Goal: Transaction & Acquisition: Book appointment/travel/reservation

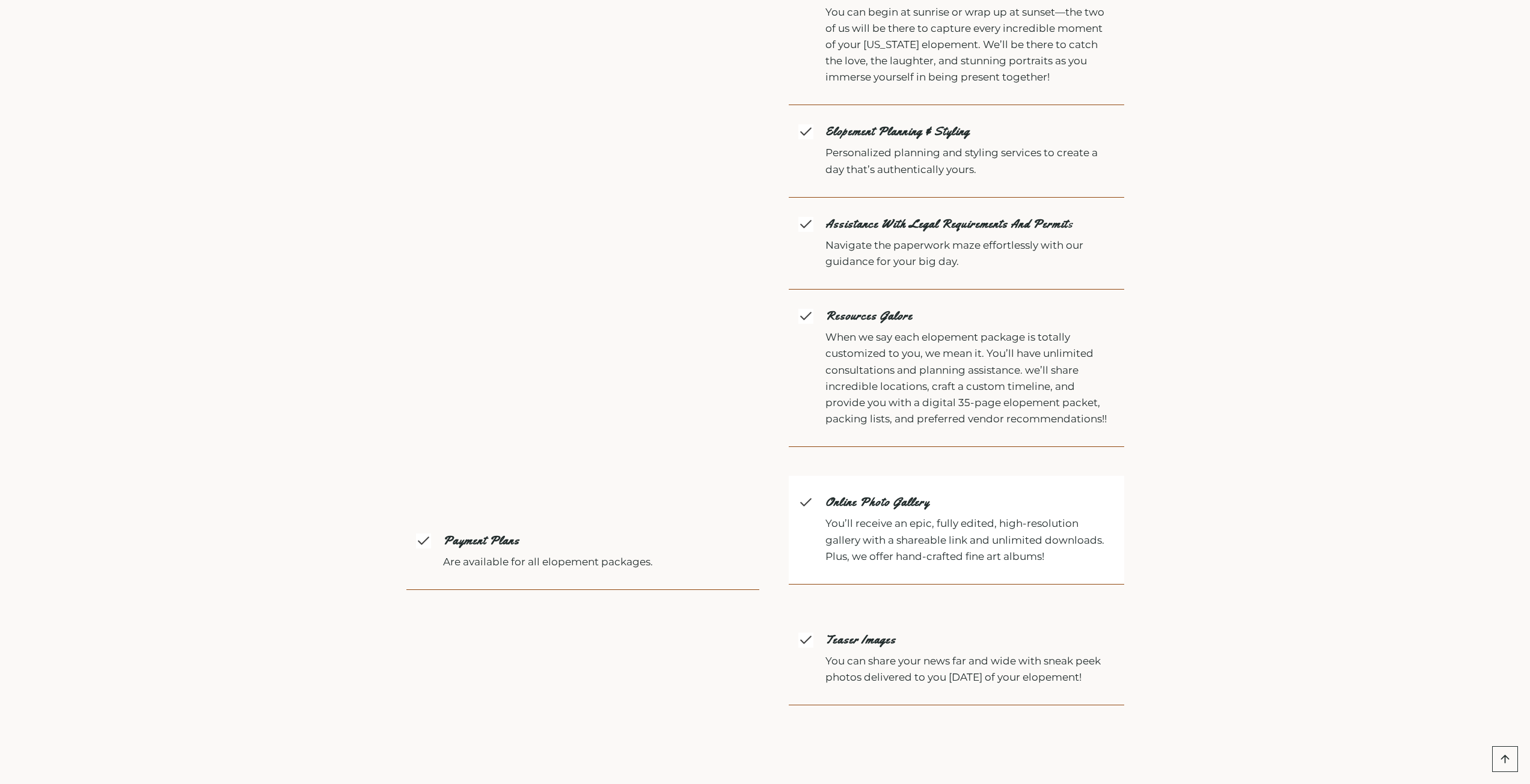
scroll to position [2737, 0]
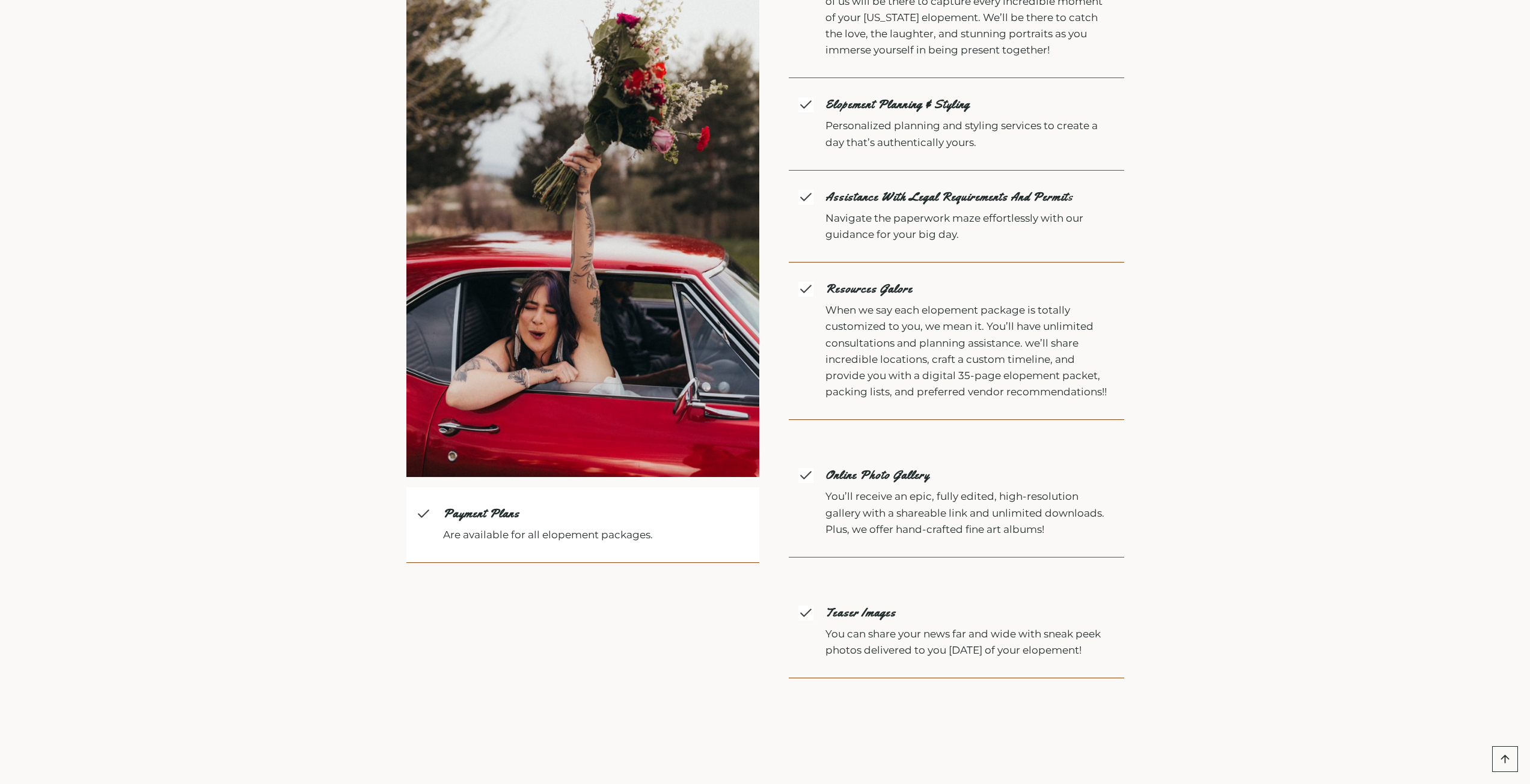
click at [456, 506] on div "Payment plans Are available for all elopement packages." at bounding box center [597, 525] width 307 height 37
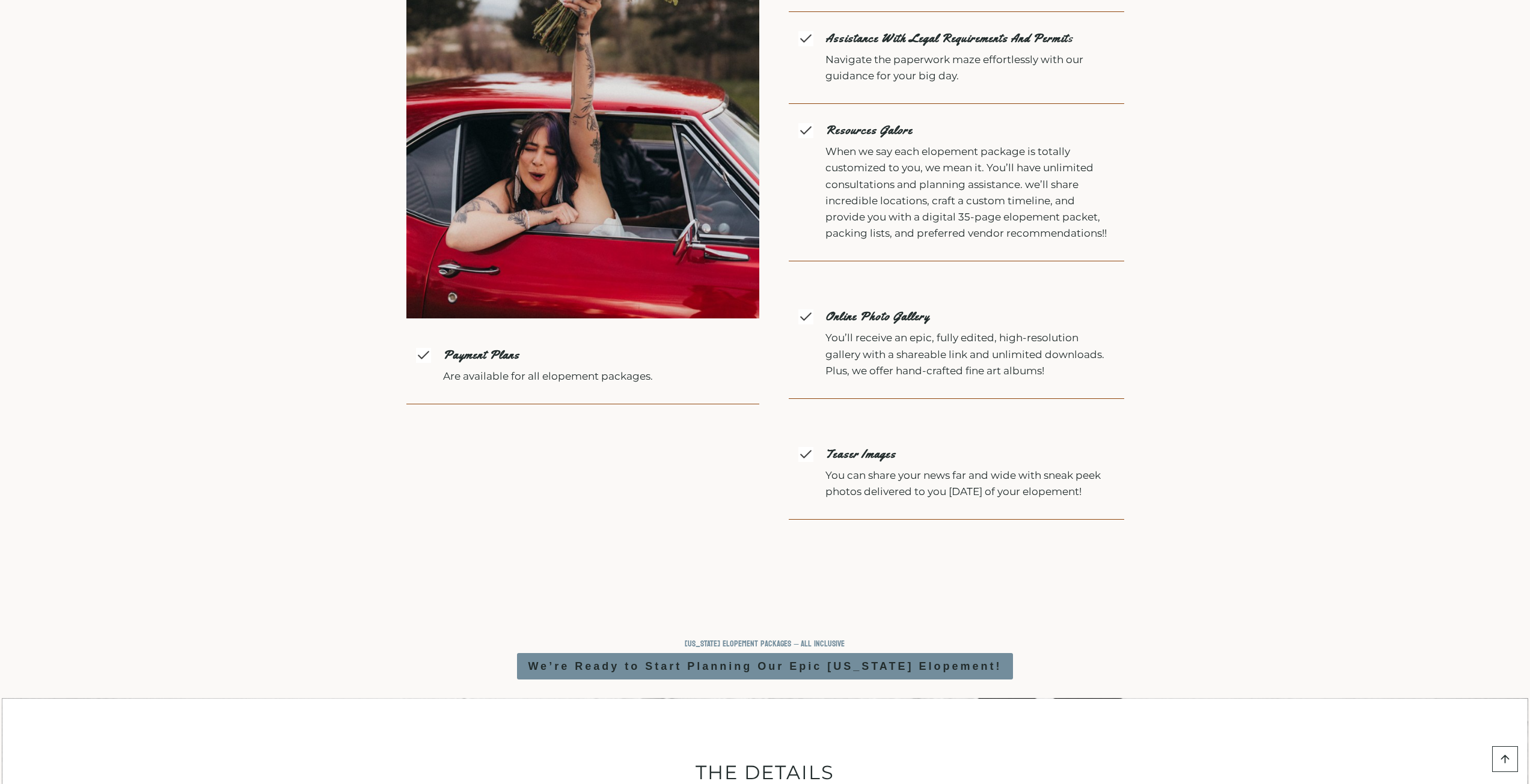
scroll to position [3065, 0]
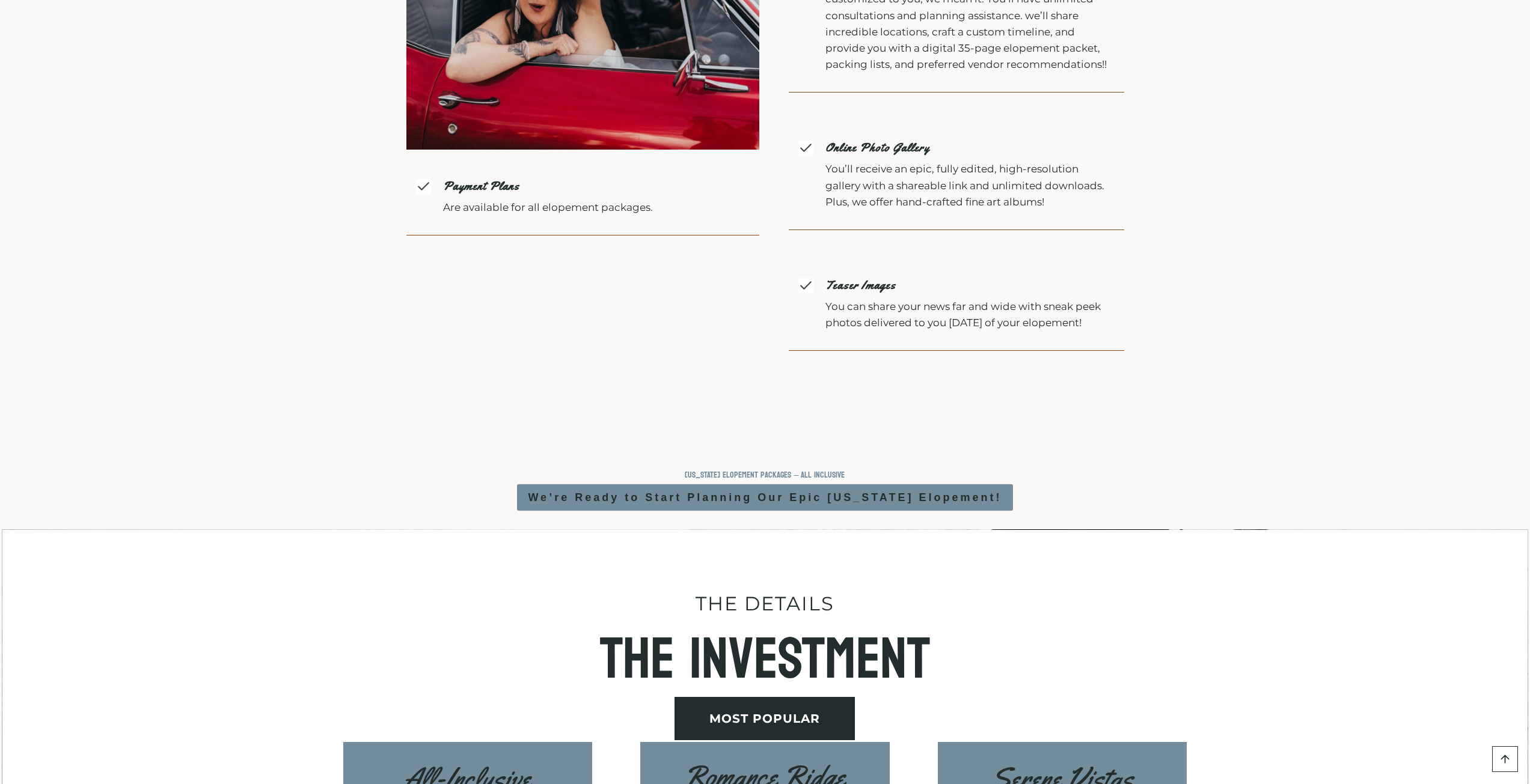
drag, startPoint x: 1014, startPoint y: 545, endPoint x: 976, endPoint y: 551, distance: 38.5
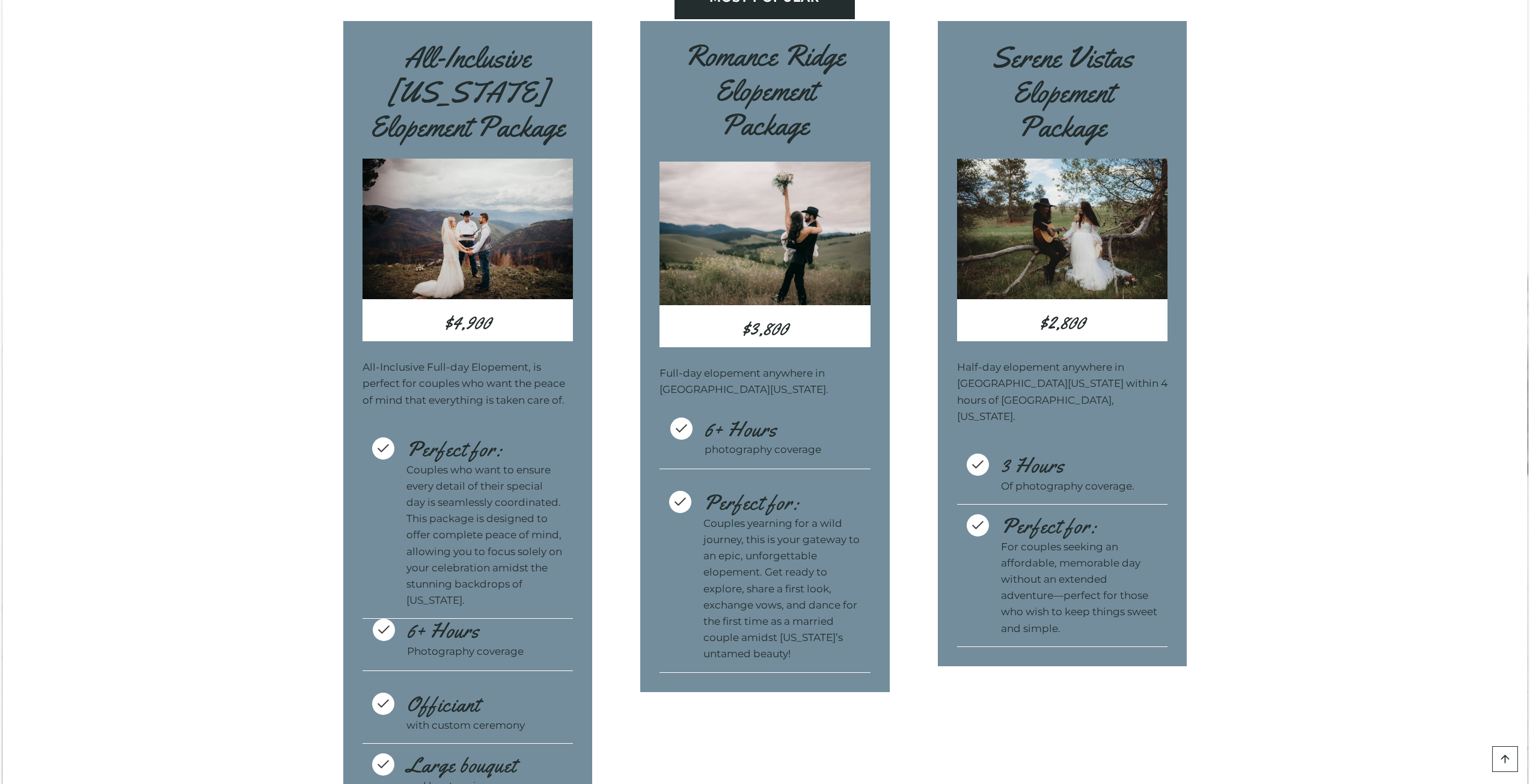
scroll to position [3846, 0]
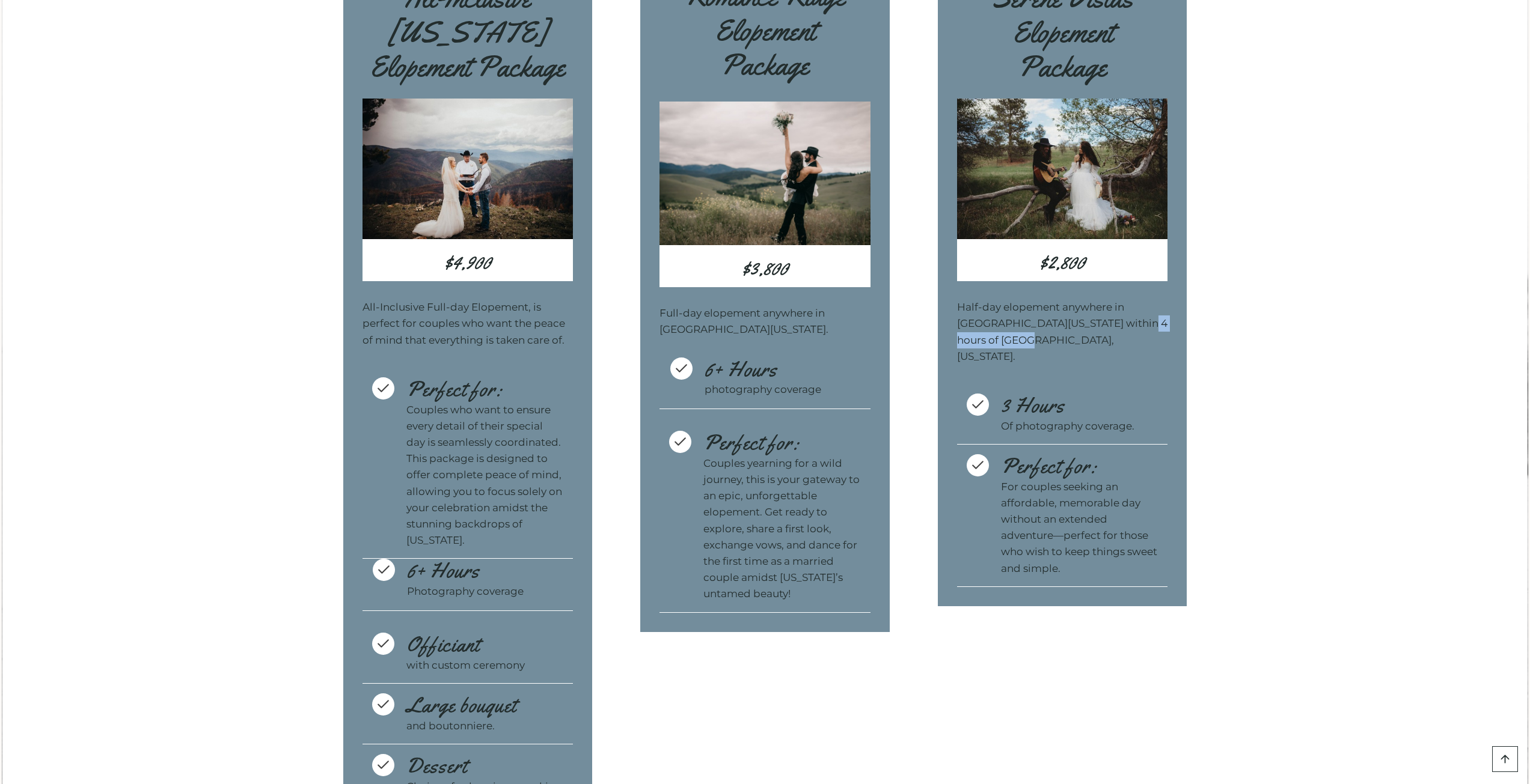
drag, startPoint x: 1049, startPoint y: 330, endPoint x: 953, endPoint y: 331, distance: 96.0
click at [953, 331] on div "Serene Vistas Elopement Package $2,800 Half-day elopement anywhere in Western M…" at bounding box center [1062, 283] width 249 height 645
copy p "Missoula, Montana"
click at [997, 407] on span "3 Hours Of photography coverage." at bounding box center [1062, 414] width 211 height 61
click at [1314, 305] on div "THE DETAILS THE INVESTMENT All-Inclusive Montana Elopement Package $4,900 All-I…" at bounding box center [765, 326] width 1525 height 1155
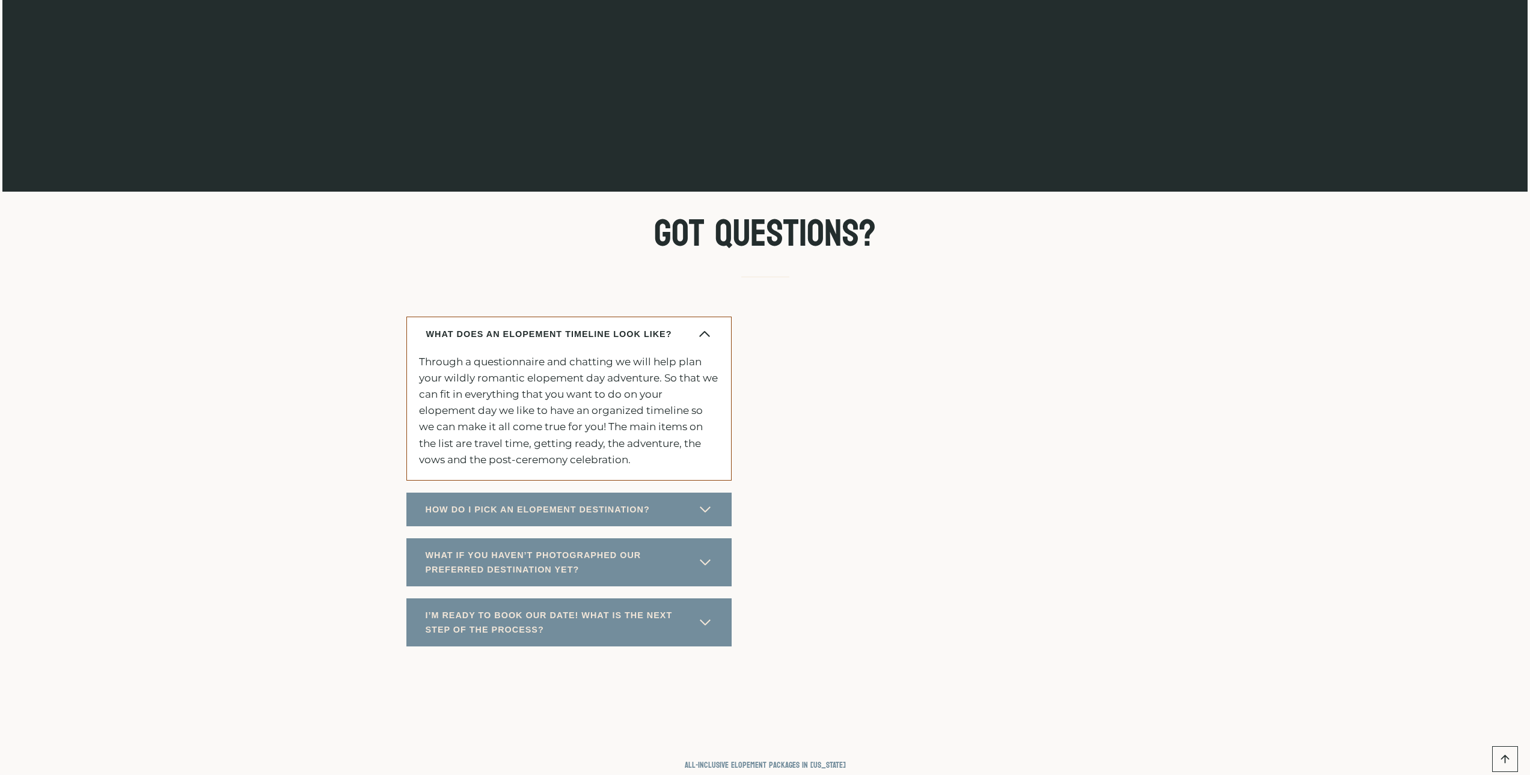
scroll to position [6369, 0]
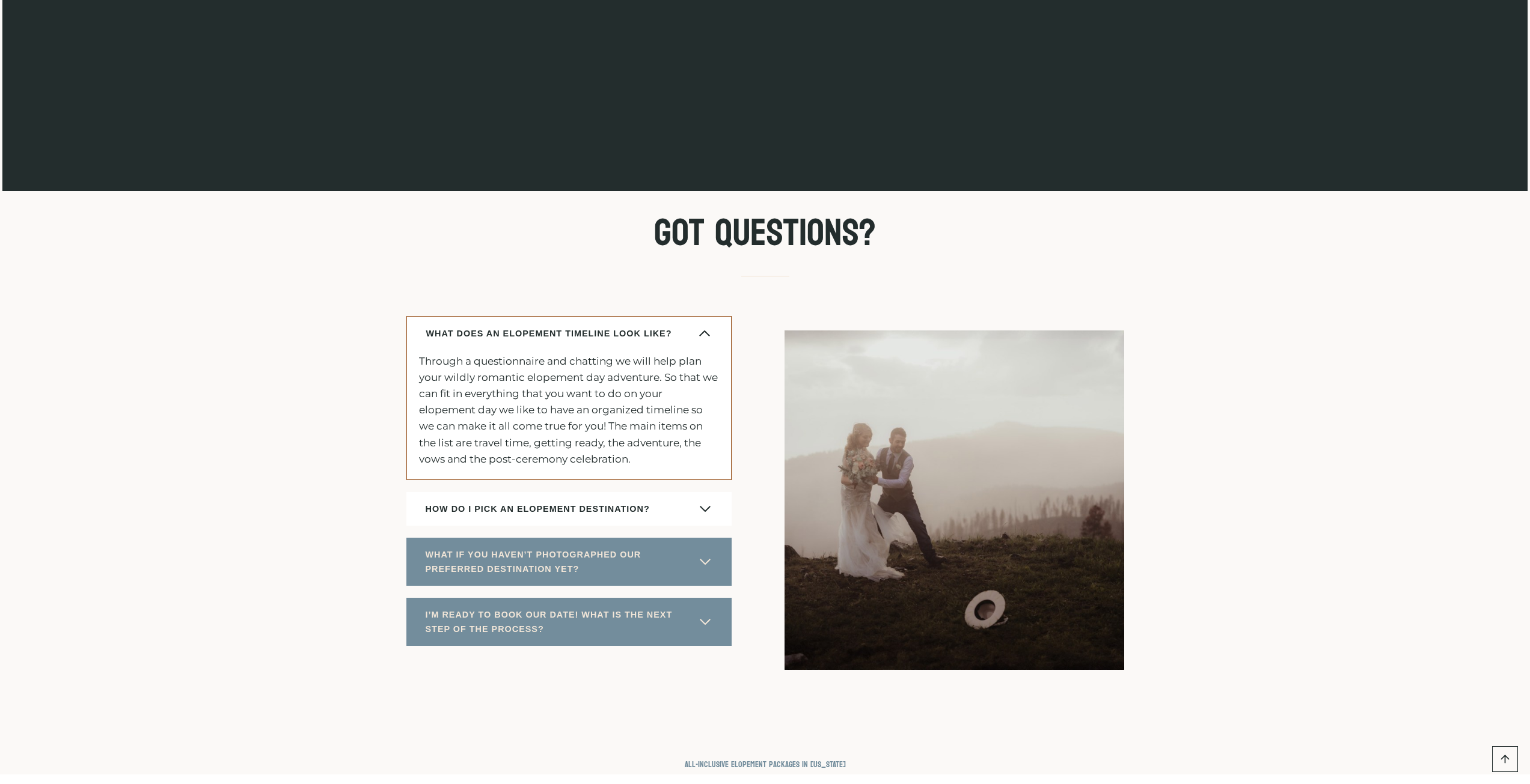
click at [700, 501] on span "button" at bounding box center [705, 509] width 14 height 14
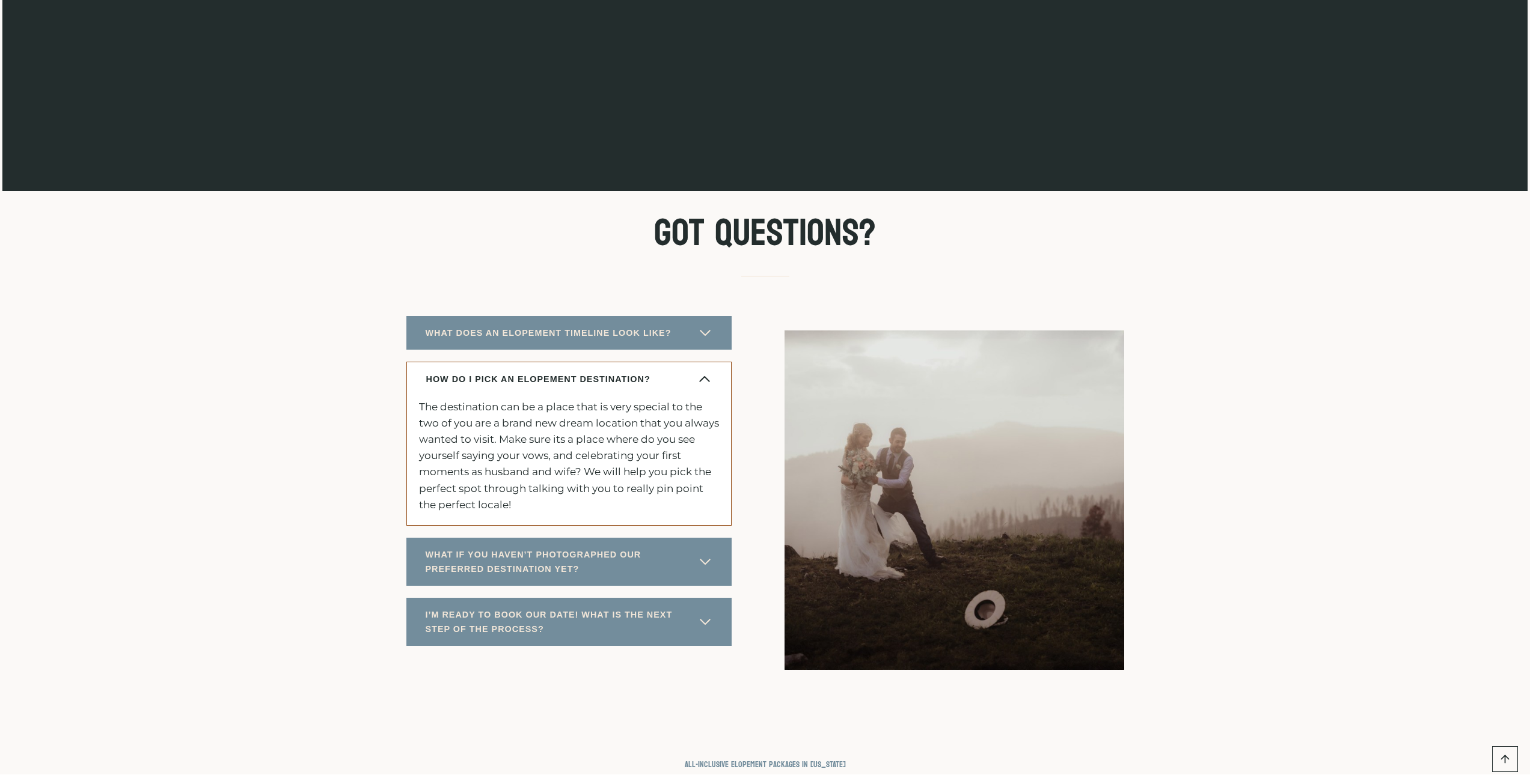
click at [1191, 382] on div "Got Questions? WHAT DOES AN ELOPEMENT TIMELINE LOOK LIKE? Through a questionnai…" at bounding box center [765, 469] width 1525 height 556
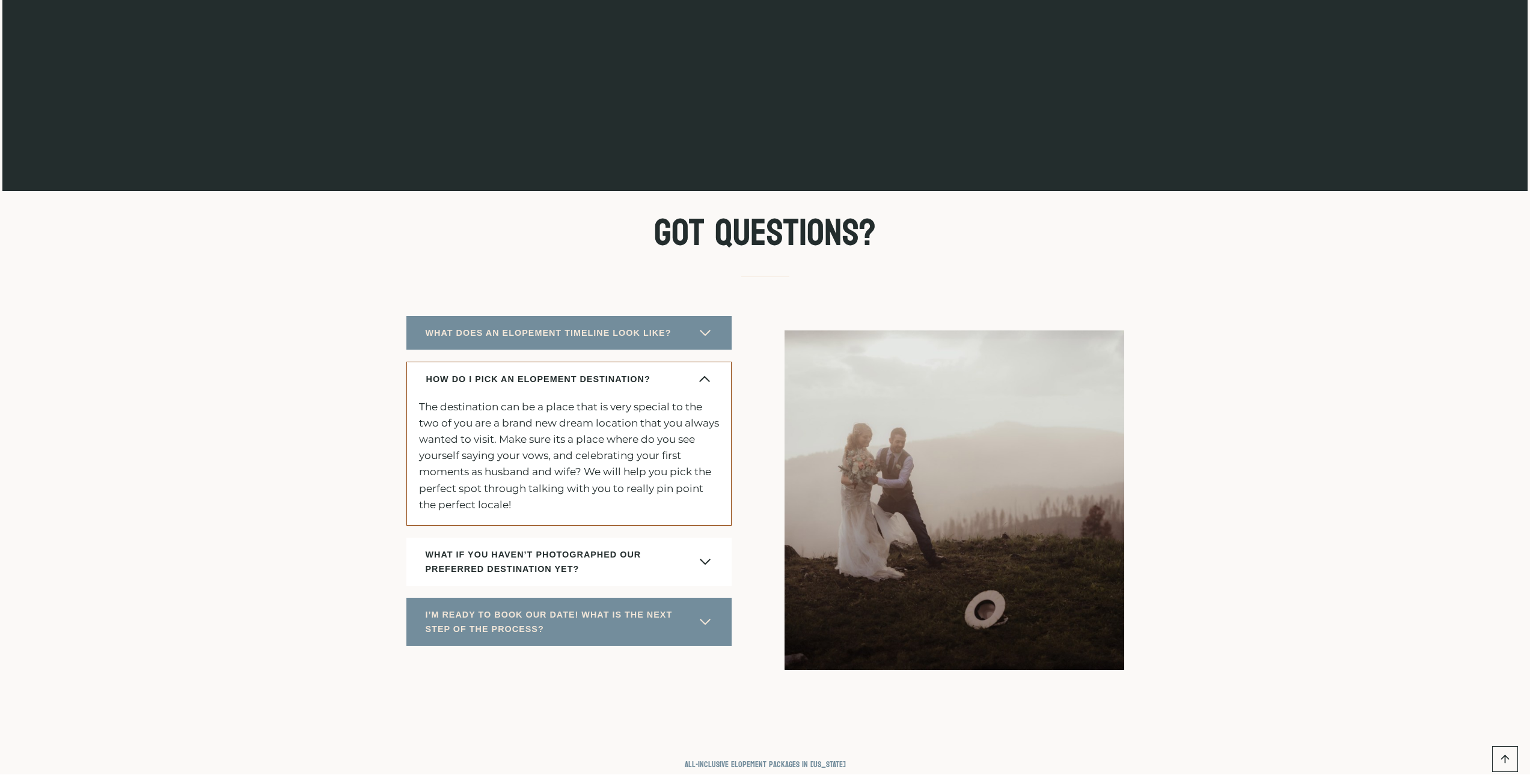
click at [726, 550] on button "WHAT IF YOU HAVEN’T PHOTOGRAPHED OUR PREFERRED DESTINATION YET?" at bounding box center [569, 562] width 325 height 48
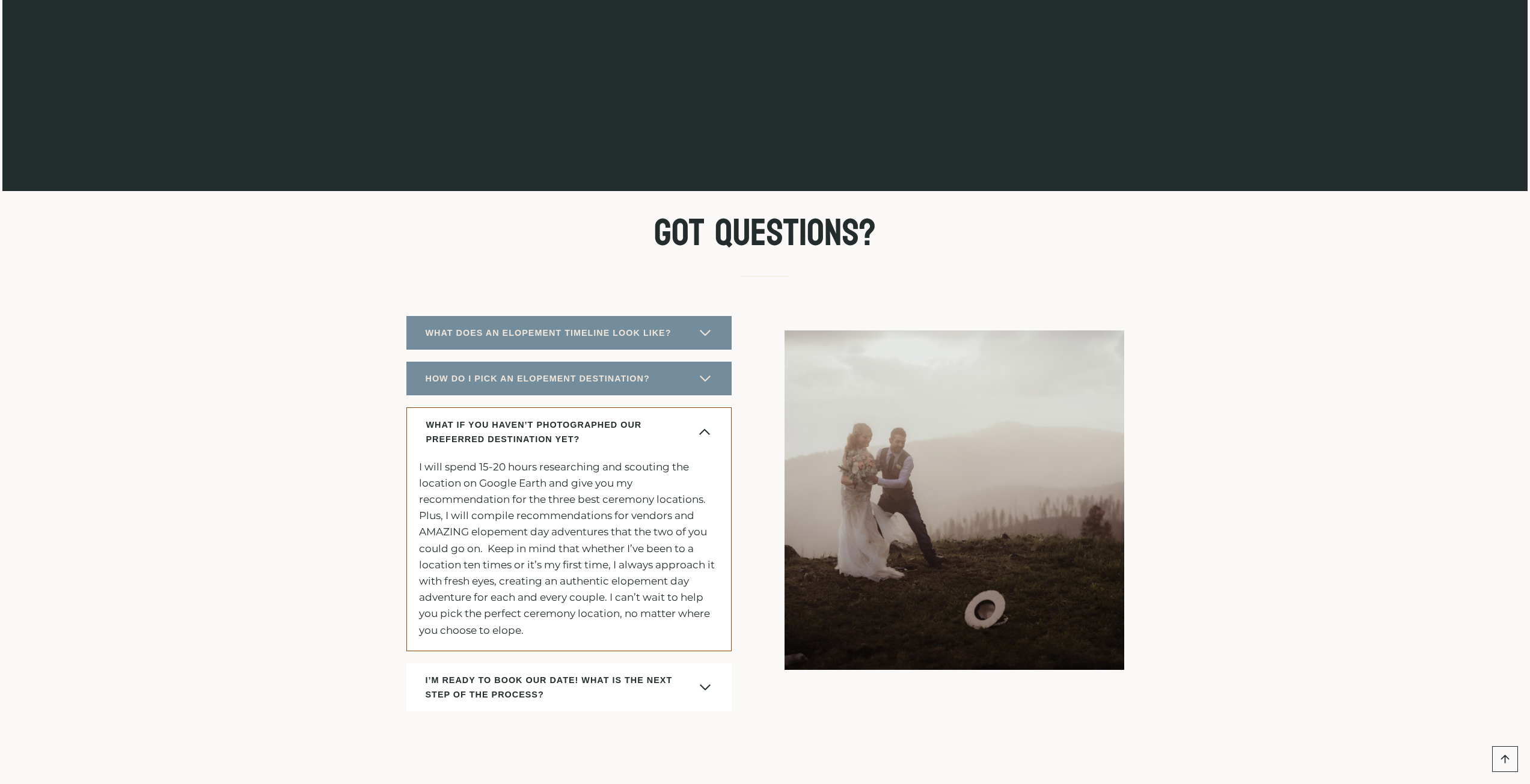
click at [581, 675] on span "I’M READY TO BOOK OUR DATE! WHAT IS THE NEXT STEP OF THE PROCESS?" at bounding box center [558, 687] width 266 height 29
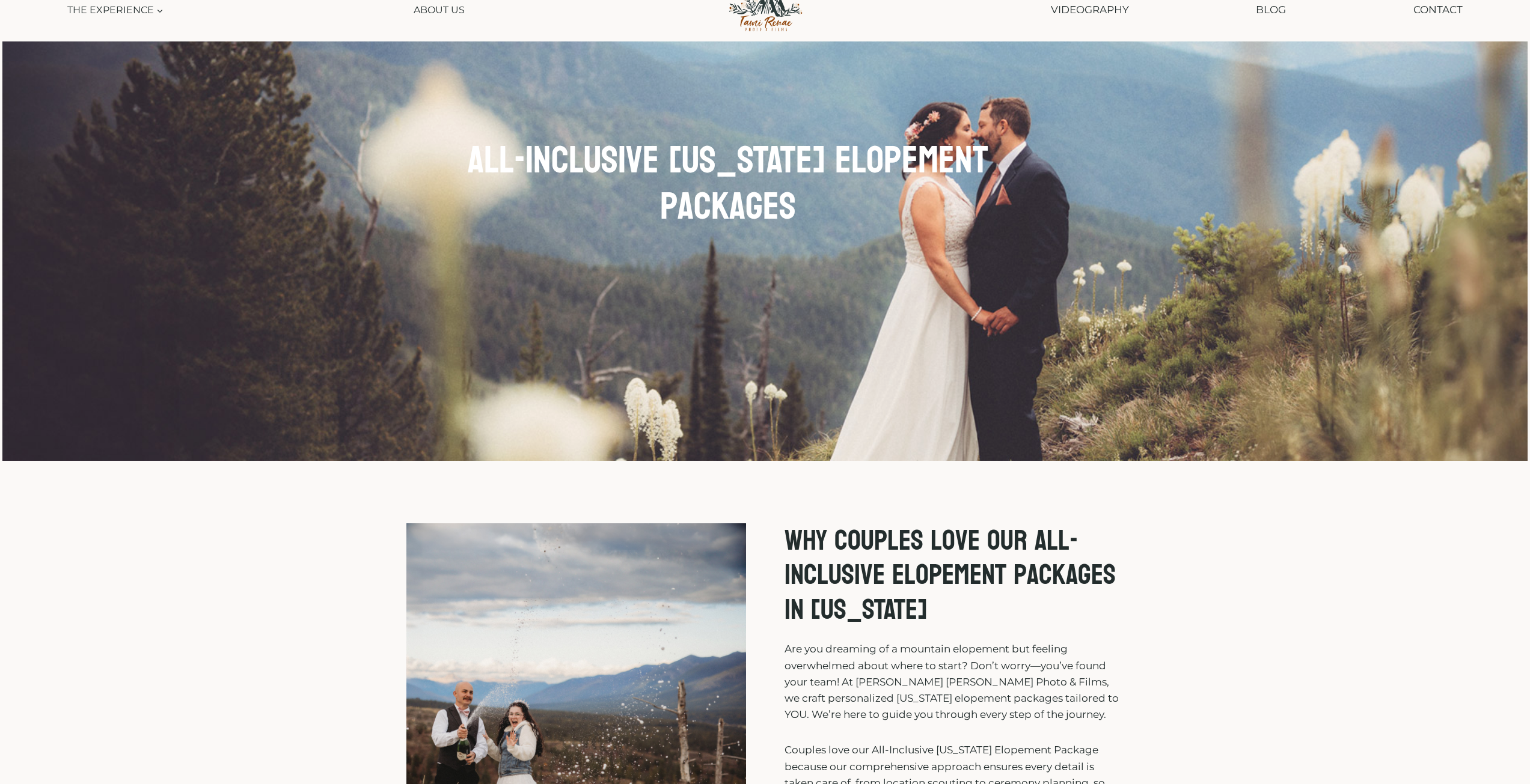
scroll to position [0, 0]
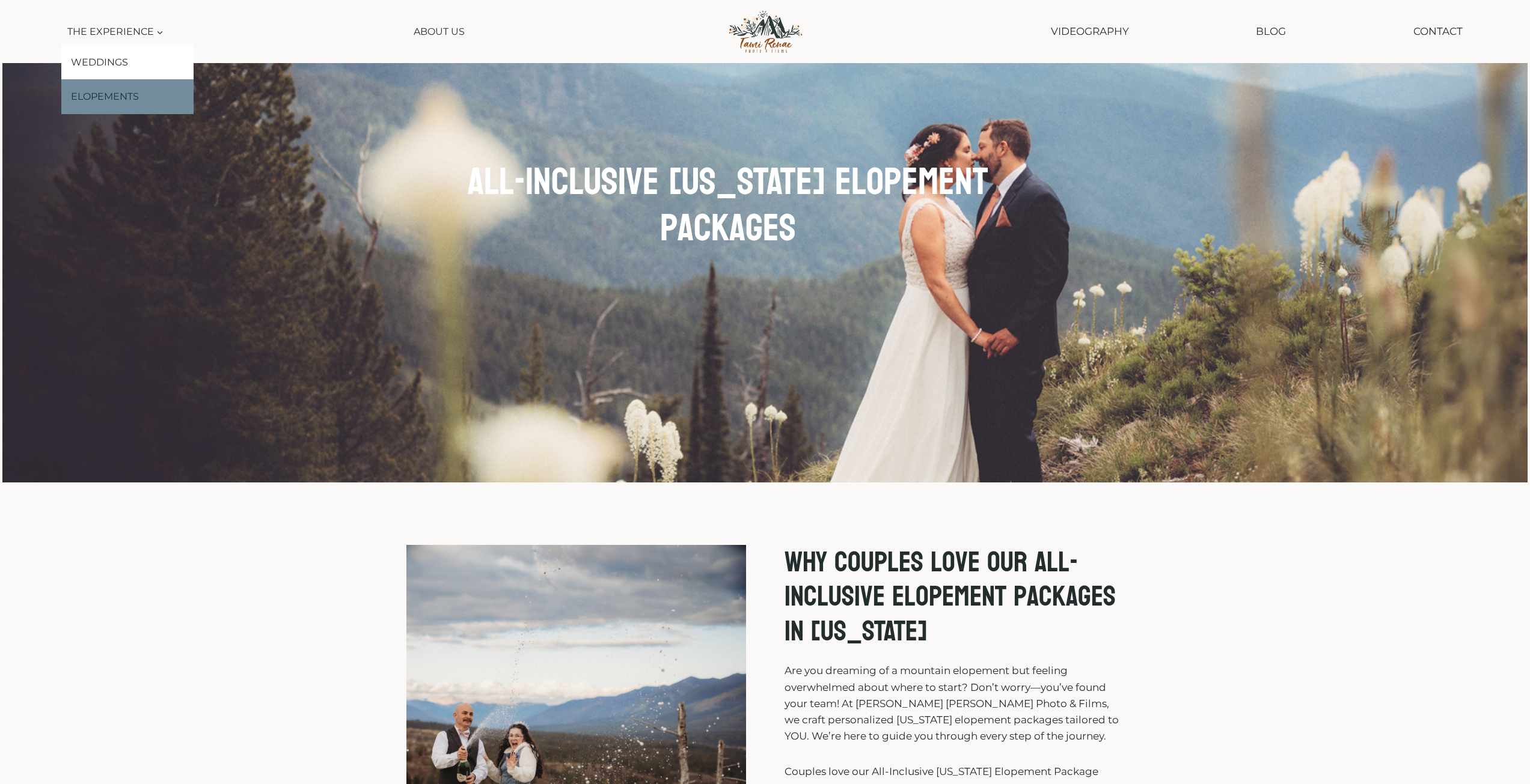
click at [113, 108] on link "Elopements" at bounding box center [128, 97] width 133 height 35
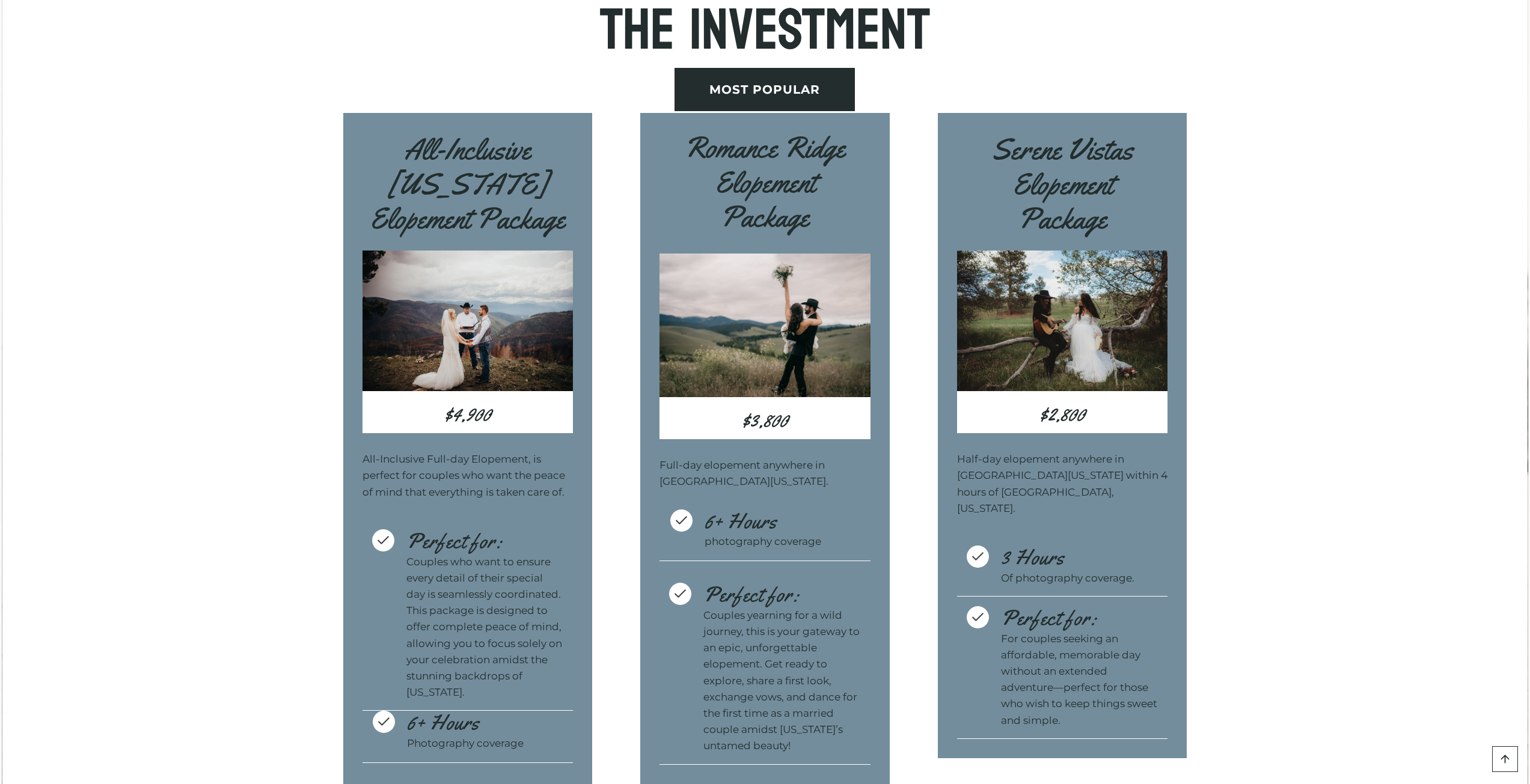
scroll to position [3725, 0]
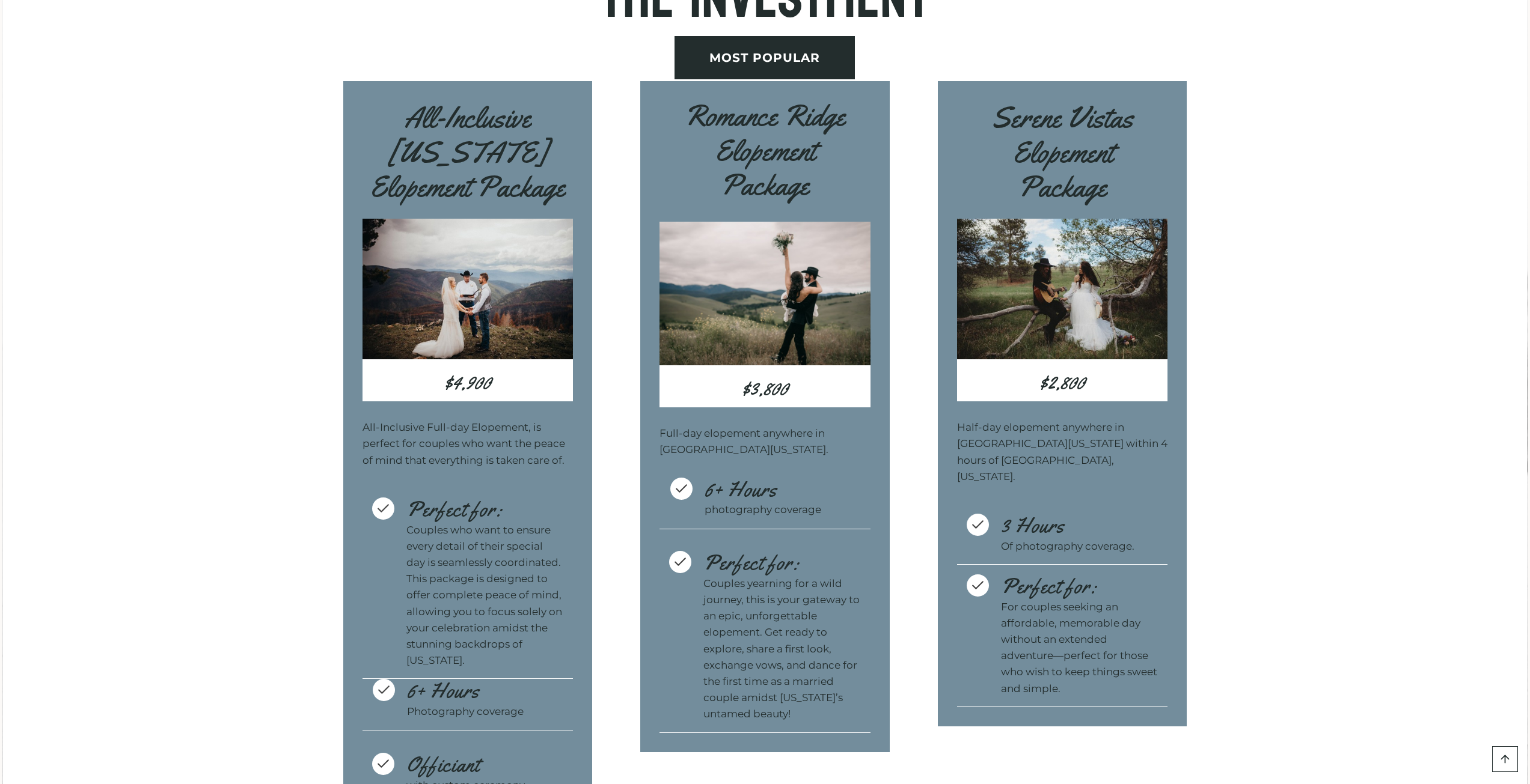
click at [1237, 451] on div "THE DETAILS THE INVESTMENT All-Inclusive Montana Elopement Package $4,900 All-I…" at bounding box center [765, 446] width 1525 height 1155
click at [1338, 293] on div "THE DETAILS THE INVESTMENT All-Inclusive Montana Elopement Package $4,900 All-I…" at bounding box center [765, 446] width 1525 height 1155
click at [1340, 266] on div "THE DETAILS THE INVESTMENT All-Inclusive Montana Elopement Package $4,900 All-I…" at bounding box center [765, 446] width 1525 height 1155
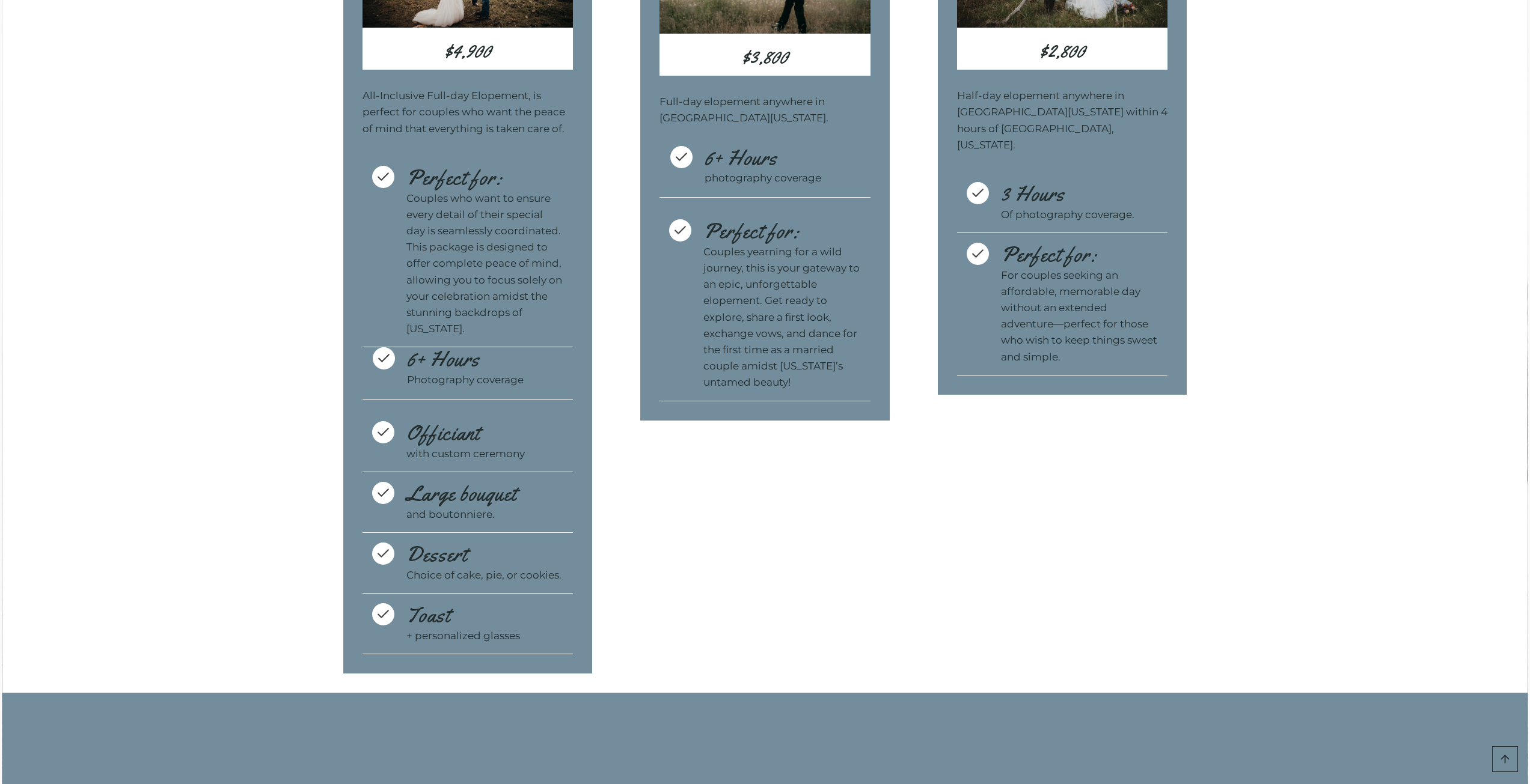
scroll to position [4086, 0]
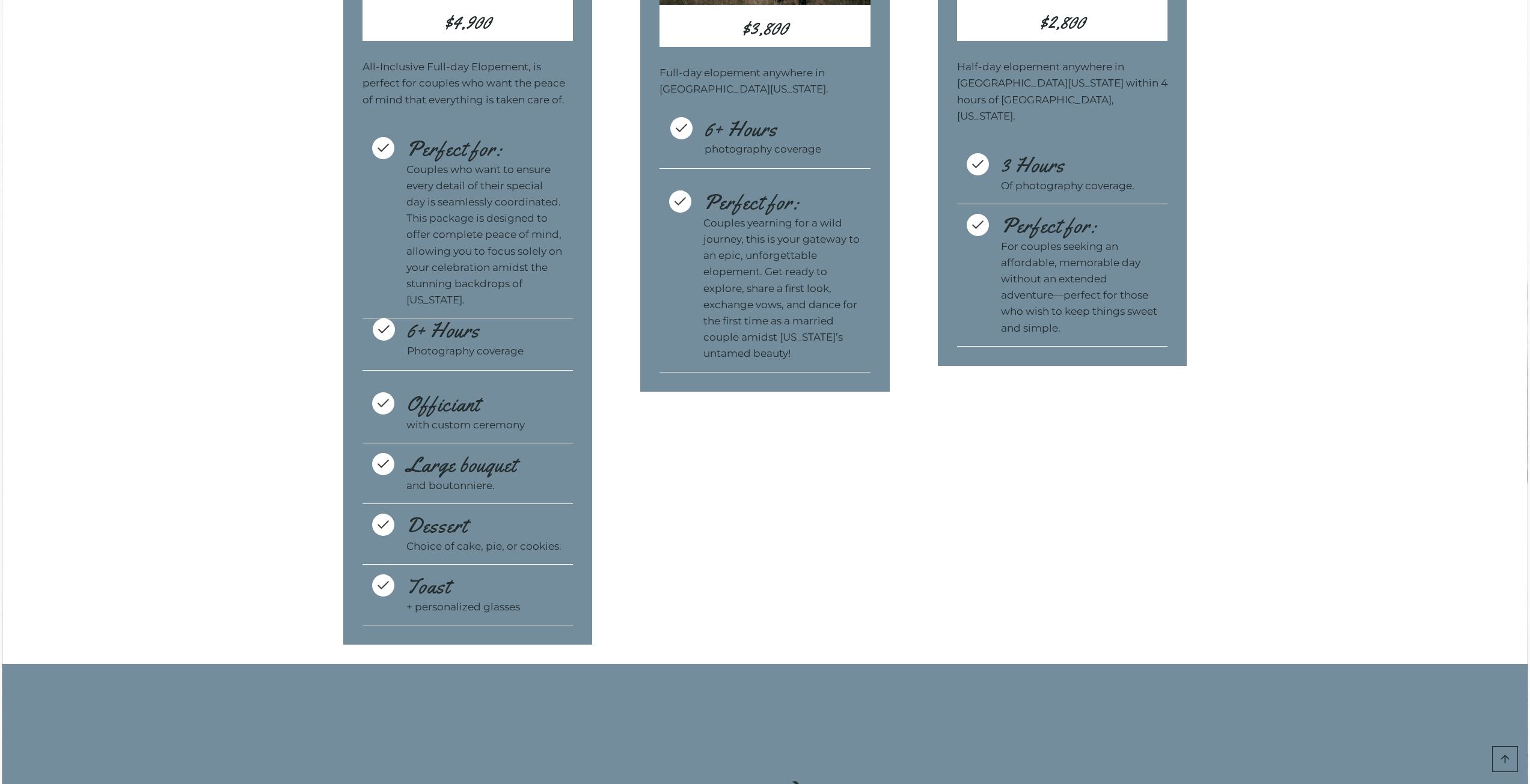
drag, startPoint x: 856, startPoint y: 417, endPoint x: 622, endPoint y: 247, distance: 289.2
click at [856, 417] on div "MOST POPULAR Romance Ridge Elopement Package $3,800 Full-day elopement anywhere…" at bounding box center [765, 183] width 249 height 925
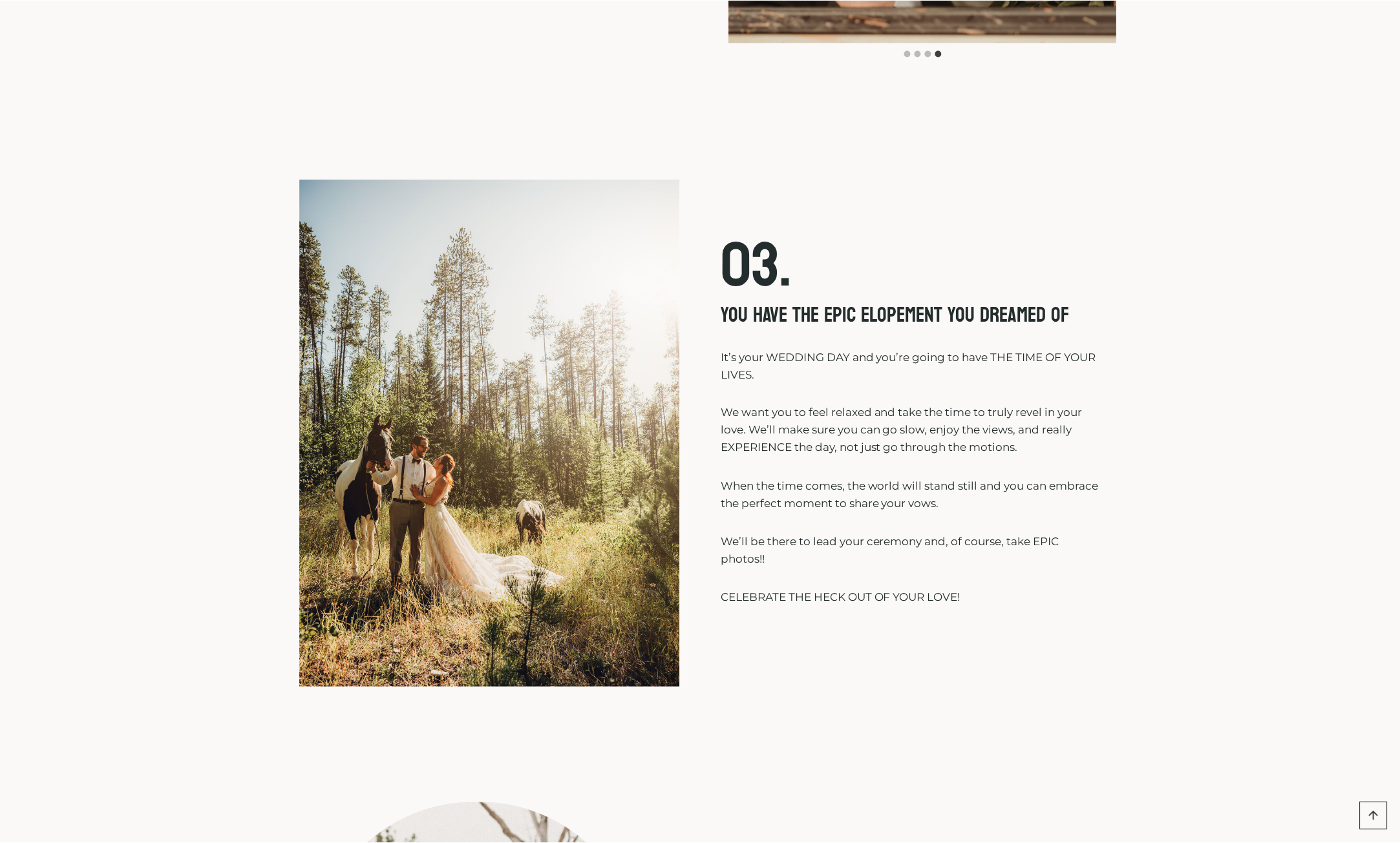
scroll to position [4351, 0]
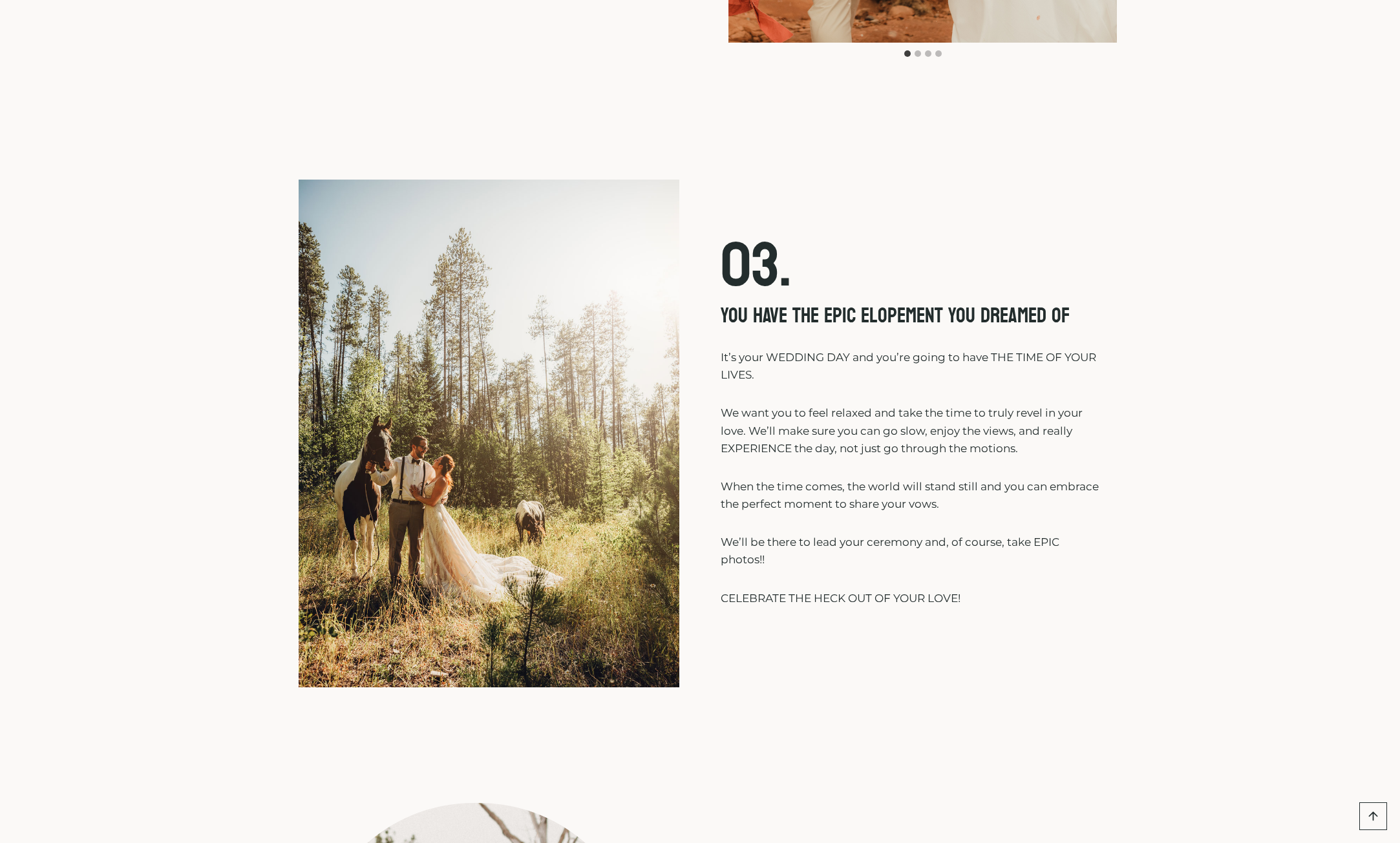
click at [1300, 173] on div "03. YOU HAVE THE EPIC ELOPEMENT YOU DREAMED OF It’s your WEDDING DAY and you’re…" at bounding box center [700, 407] width 1338 height 590
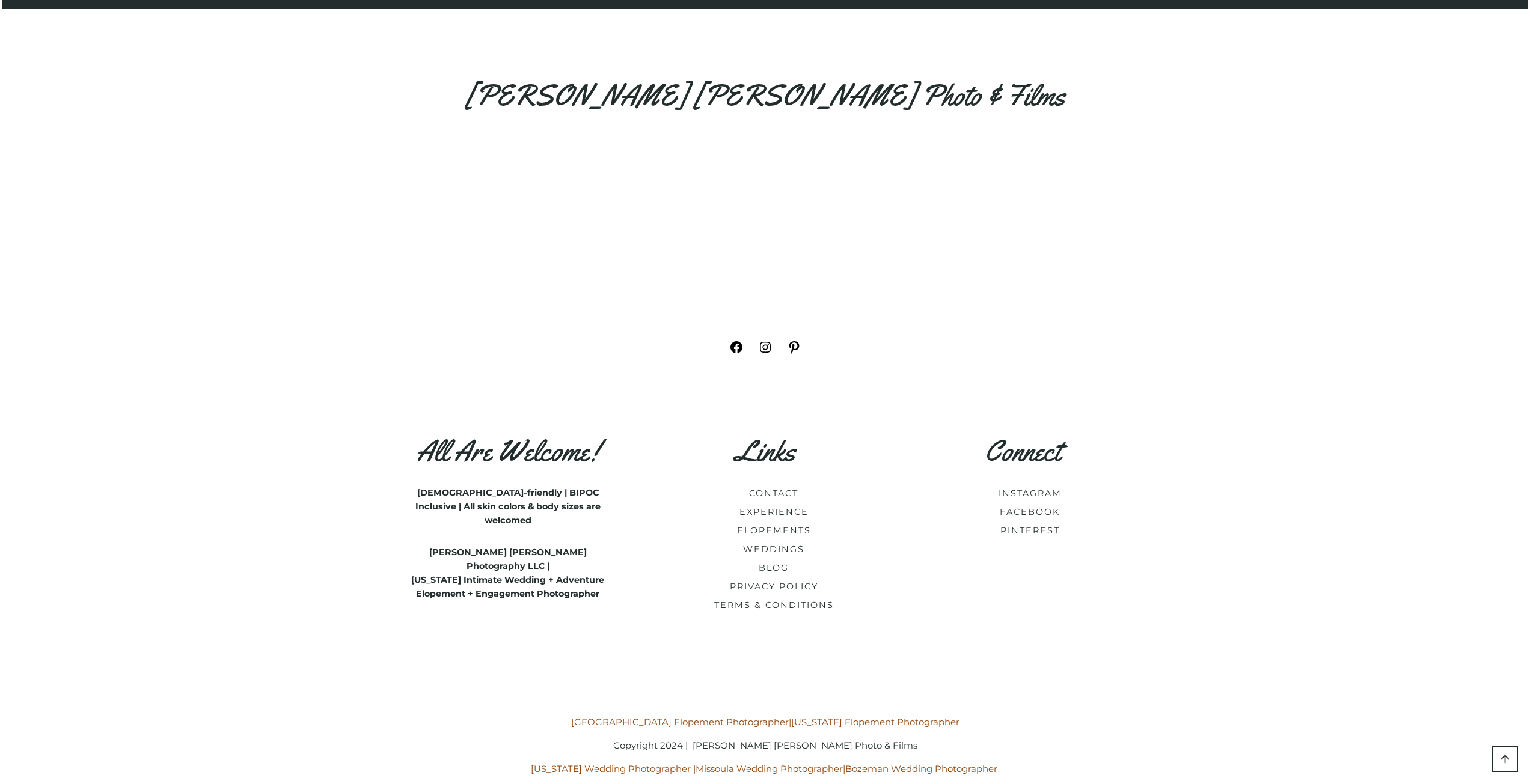
scroll to position [7569, 0]
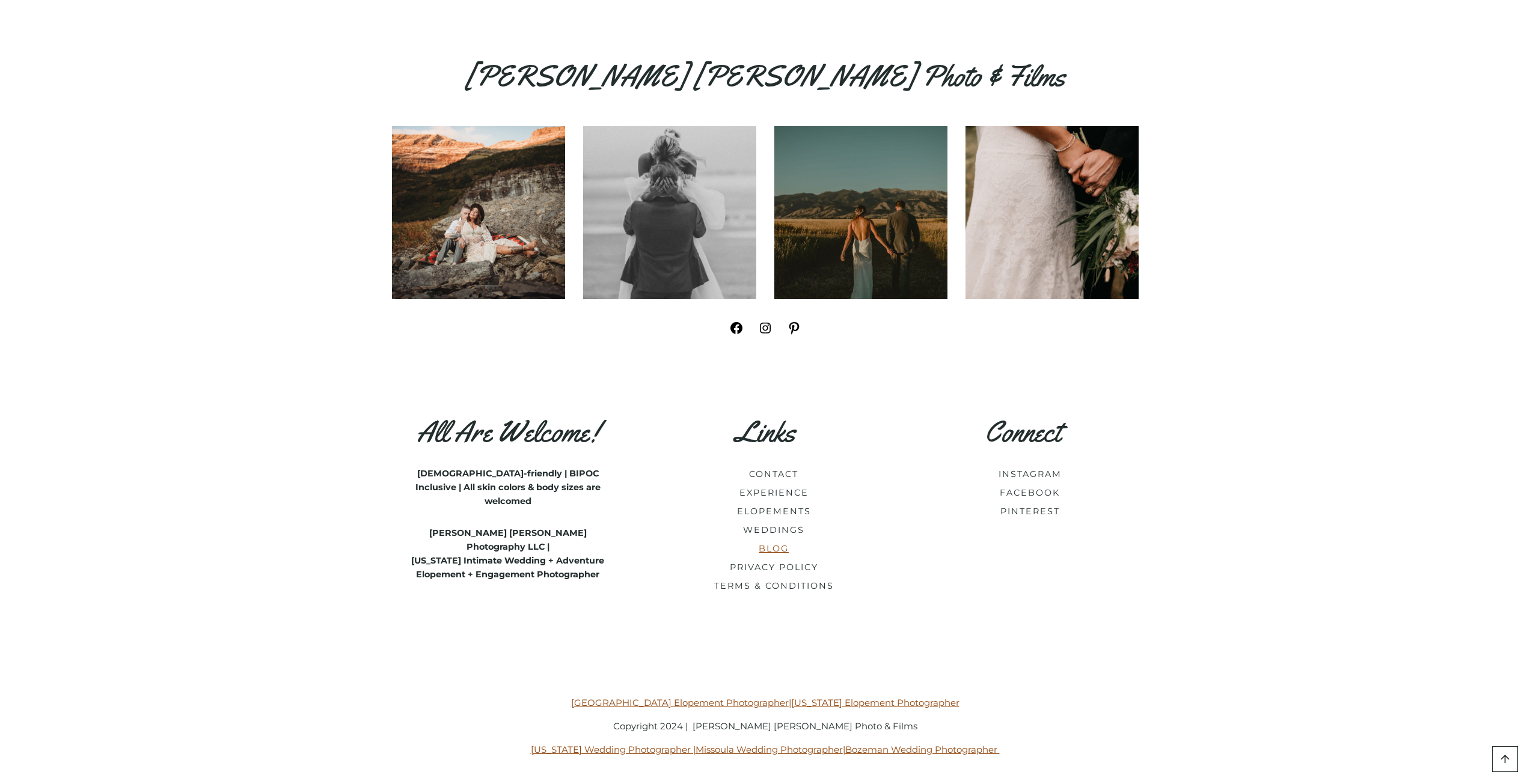
click at [771, 548] on link "BLOG" at bounding box center [774, 548] width 30 height 11
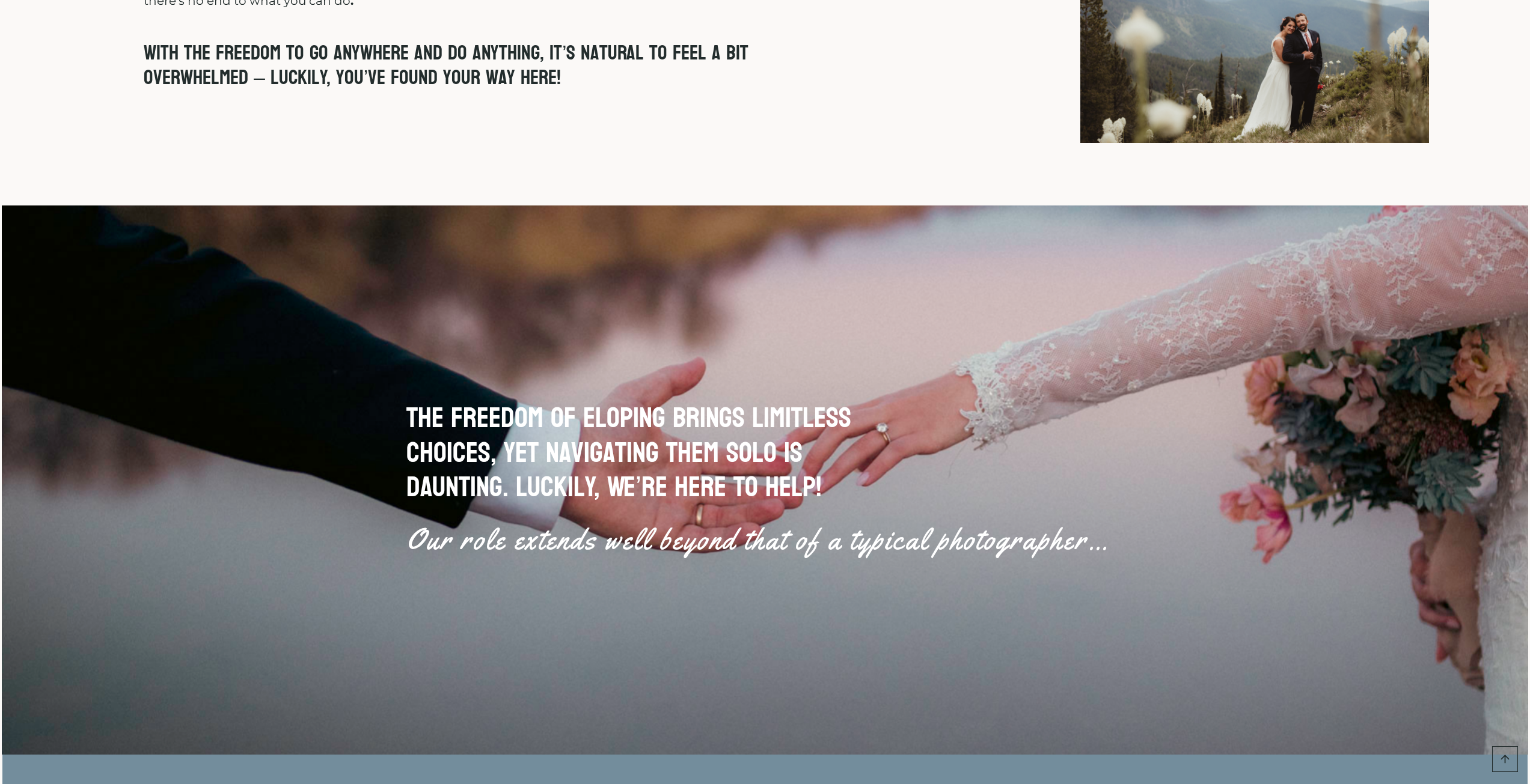
scroll to position [956, 0]
